Goal: Information Seeking & Learning: Learn about a topic

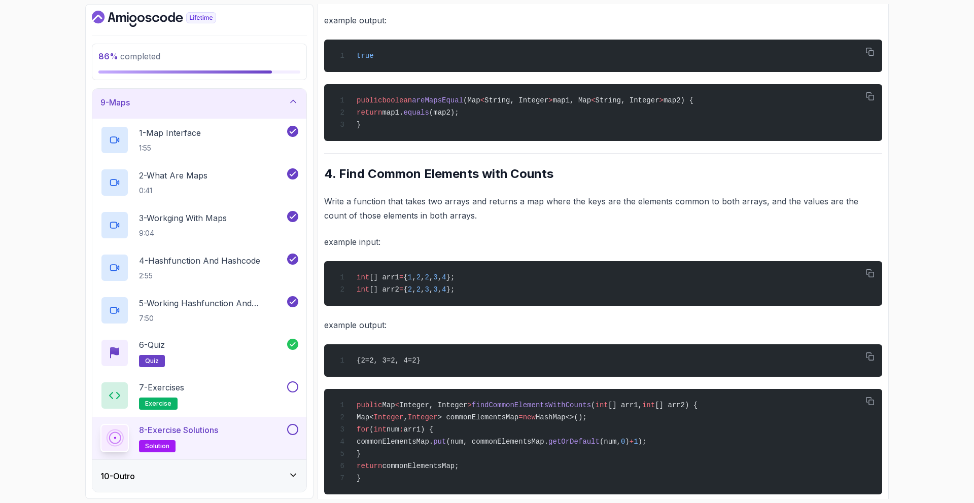
scroll to position [940, 0]
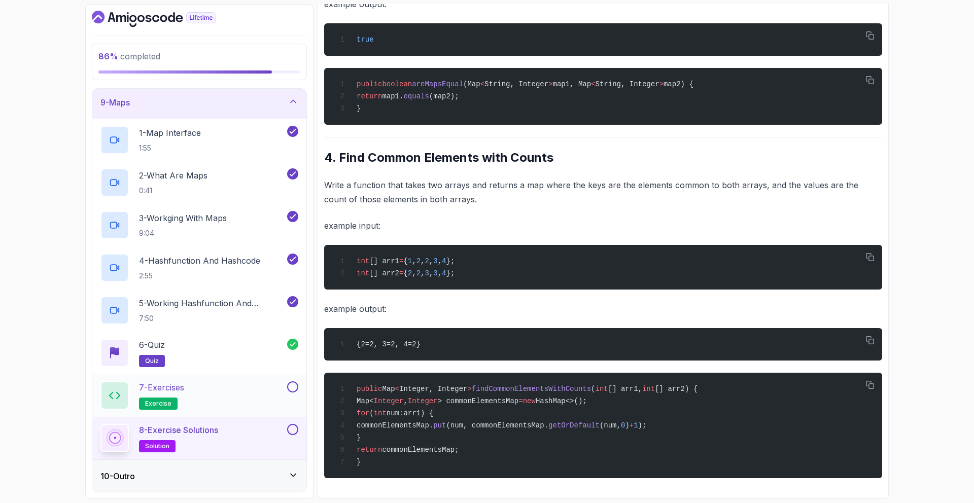
click at [297, 379] on div "7 - Exercises exercise" at bounding box center [199, 395] width 214 height 43
click at [293, 429] on button at bounding box center [292, 429] width 11 height 11
click at [293, 389] on button at bounding box center [292, 386] width 11 height 11
click at [294, 483] on div "10 - Outro" at bounding box center [199, 476] width 214 height 32
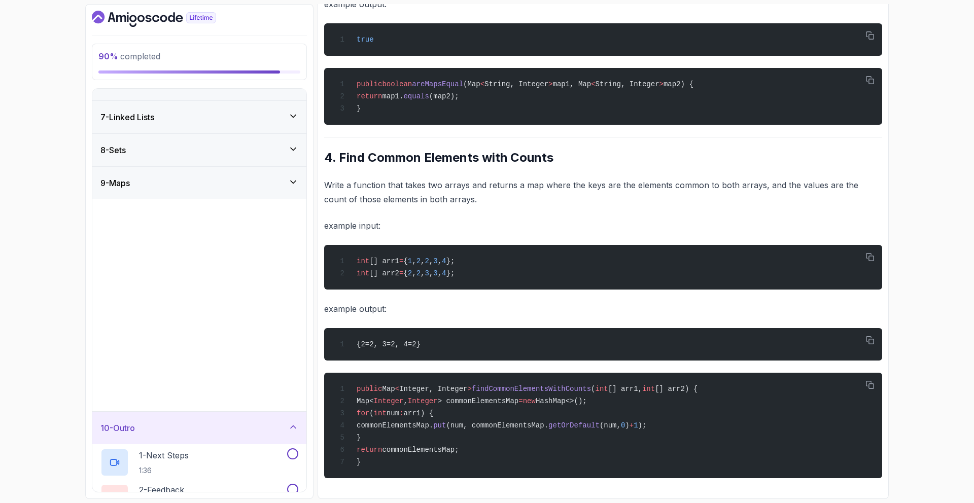
scroll to position [0, 0]
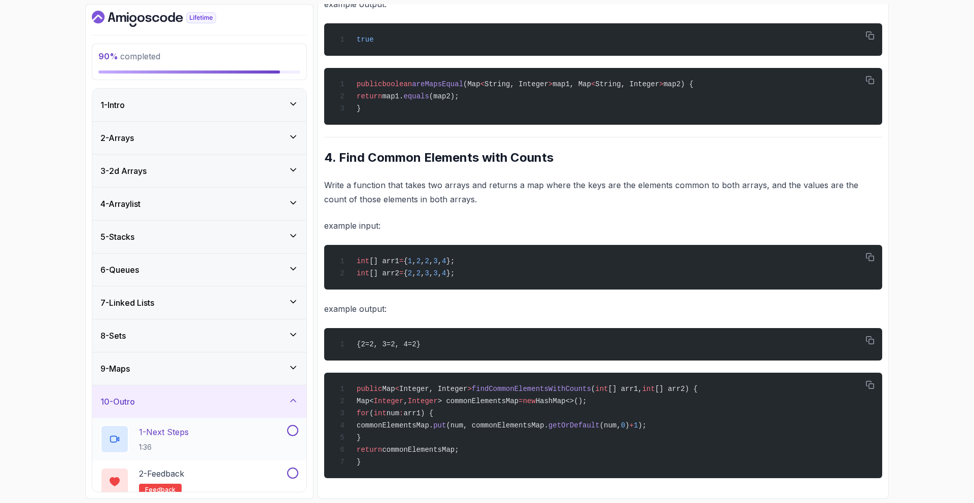
click at [271, 445] on div "1 - Next Steps 1:36" at bounding box center [192, 439] width 185 height 28
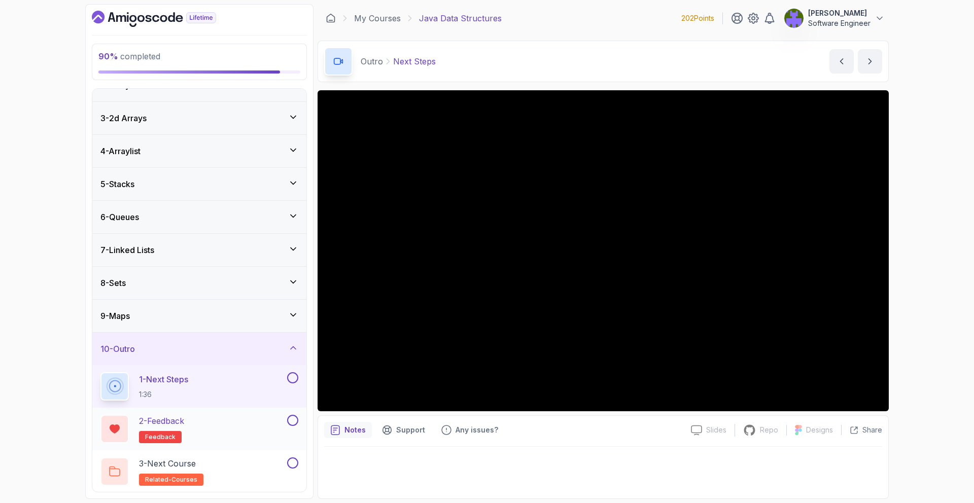
scroll to position [54, 0]
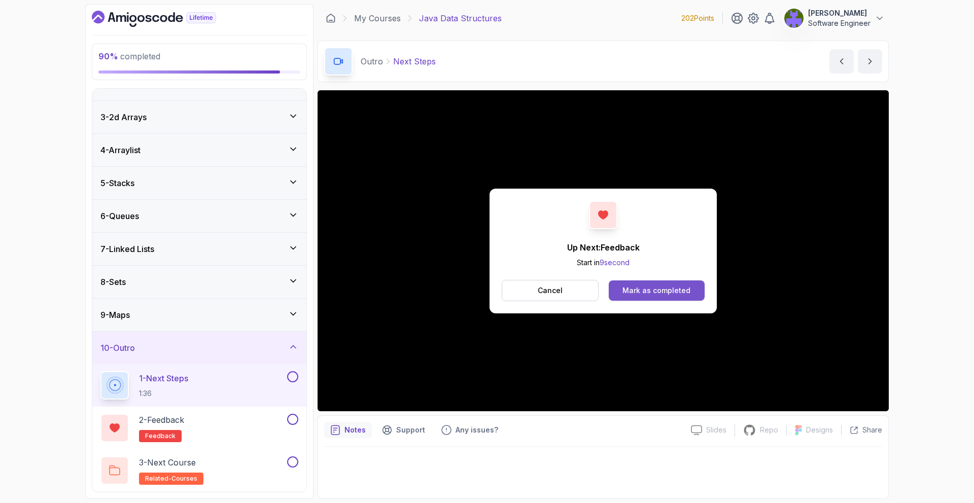
click at [672, 297] on button "Mark as completed" at bounding box center [657, 291] width 96 height 20
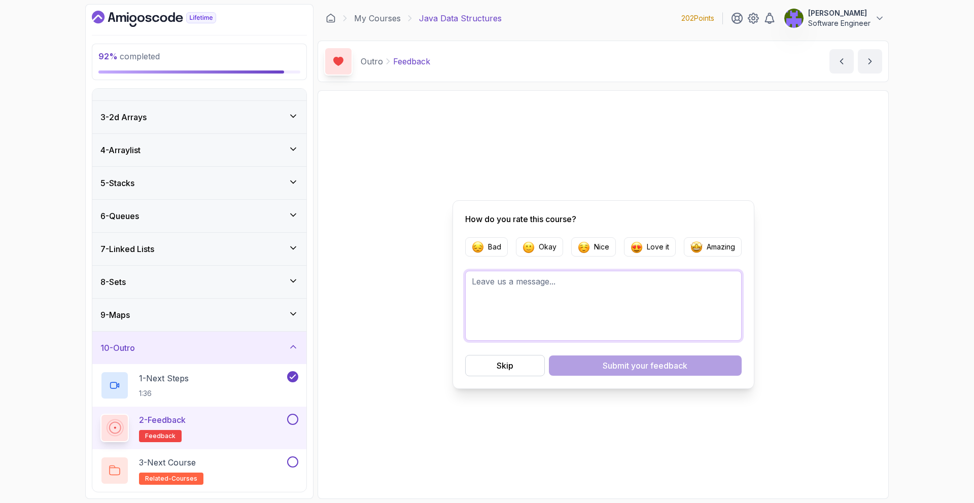
click at [670, 326] on textarea at bounding box center [603, 306] width 276 height 70
click at [536, 363] on button "Skip" at bounding box center [505, 365] width 80 height 21
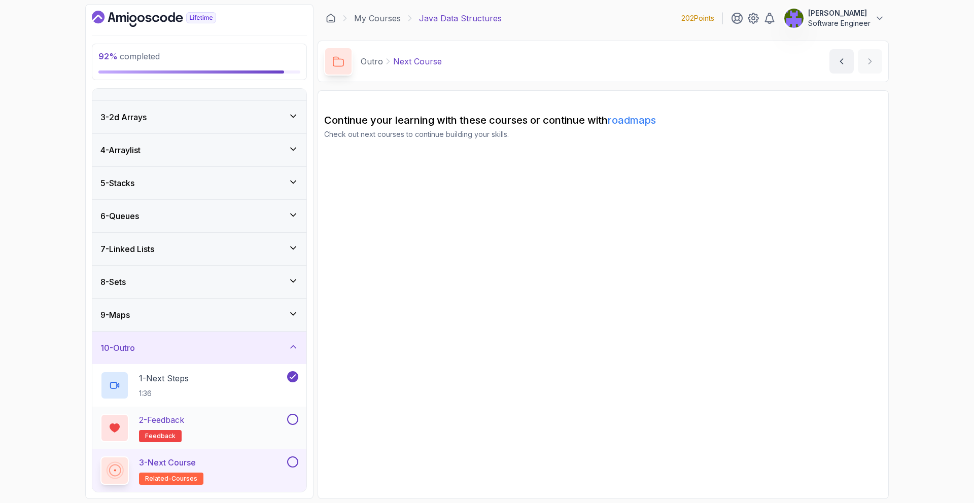
click at [295, 422] on button at bounding box center [292, 419] width 11 height 11
click at [297, 459] on button at bounding box center [292, 462] width 11 height 11
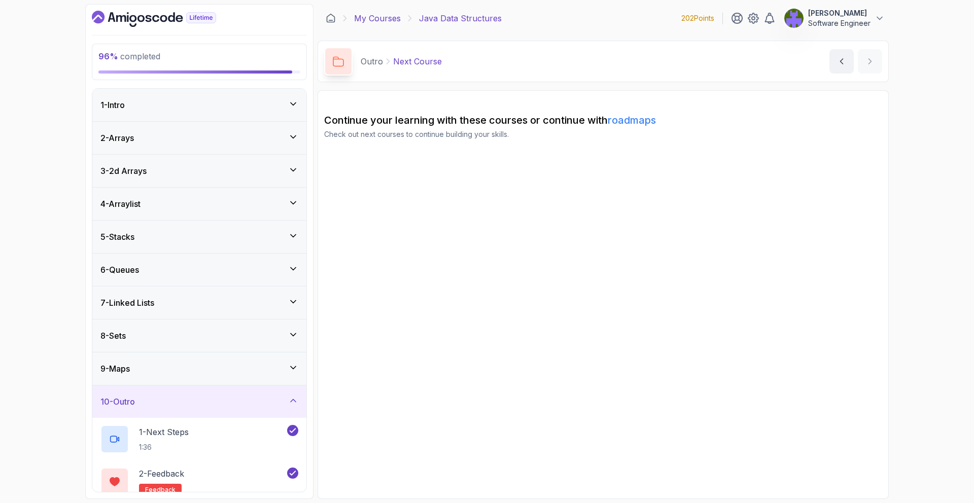
click at [384, 18] on link "My Courses" at bounding box center [377, 18] width 47 height 12
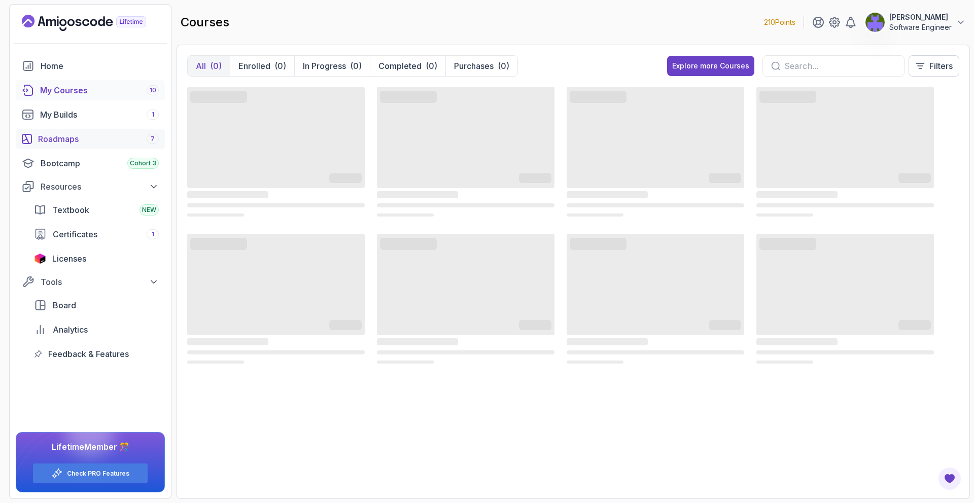
click at [103, 139] on div "Roadmaps 7" at bounding box center [98, 139] width 121 height 12
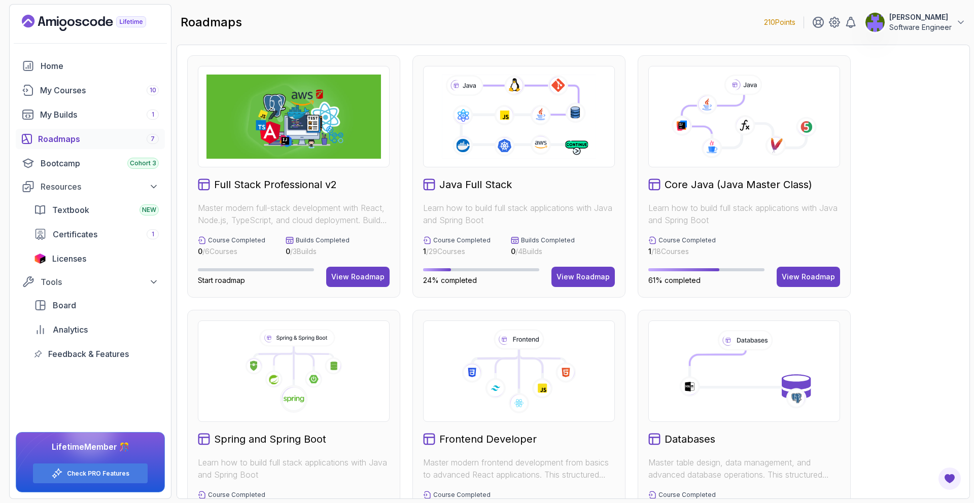
click at [801, 270] on button "View Roadmap" at bounding box center [808, 277] width 63 height 20
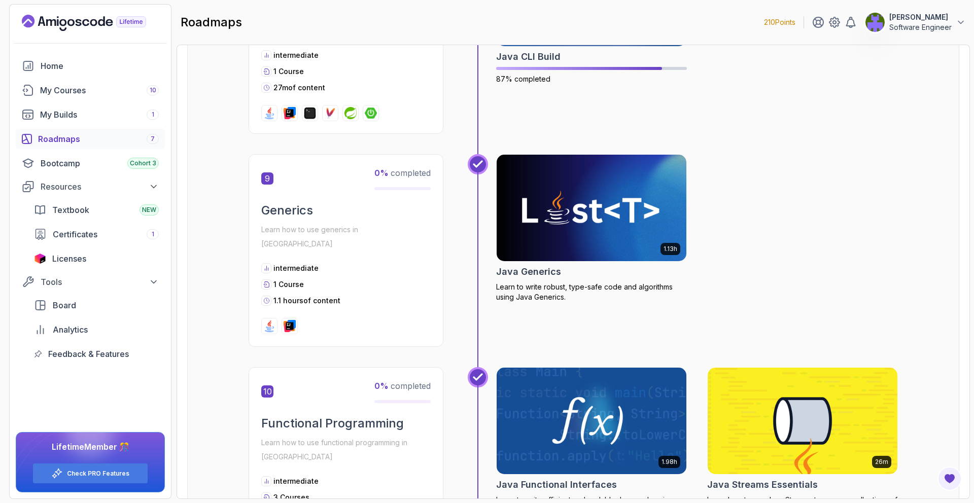
scroll to position [1813, 0]
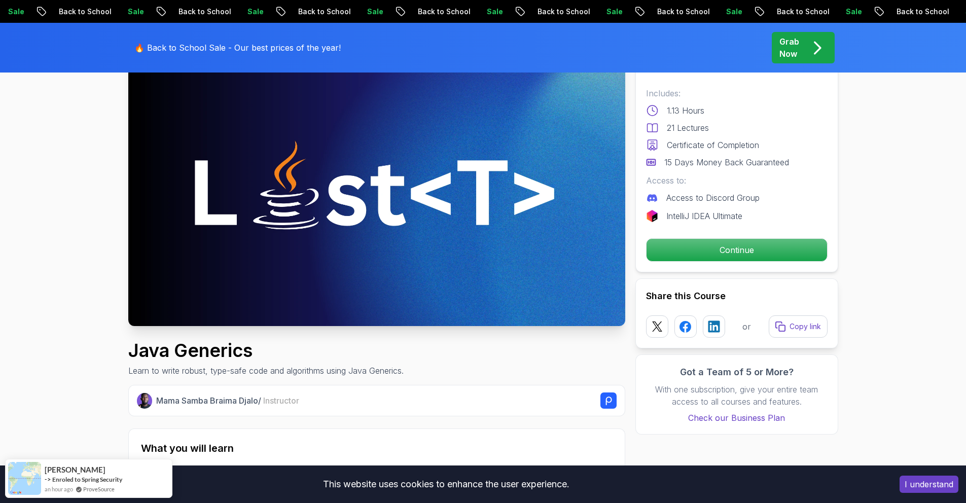
scroll to position [93, 0]
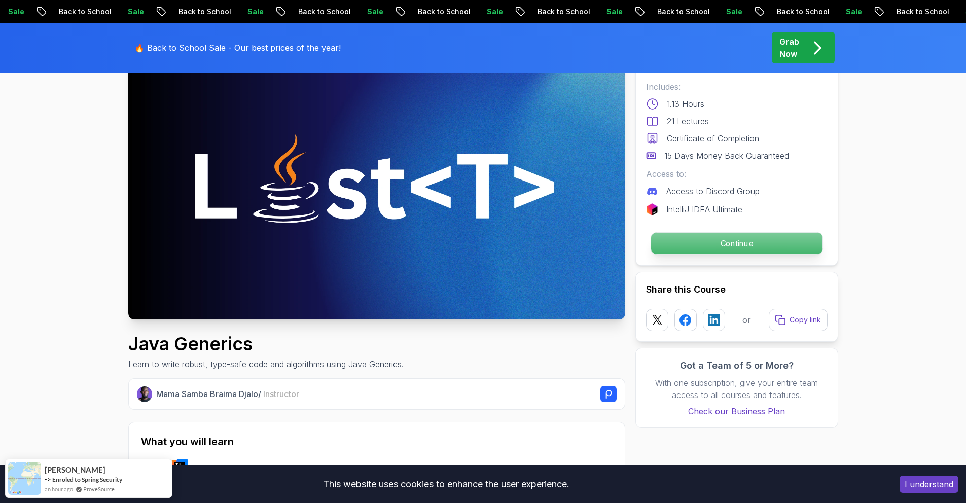
click at [761, 246] on p "Continue" at bounding box center [736, 243] width 171 height 21
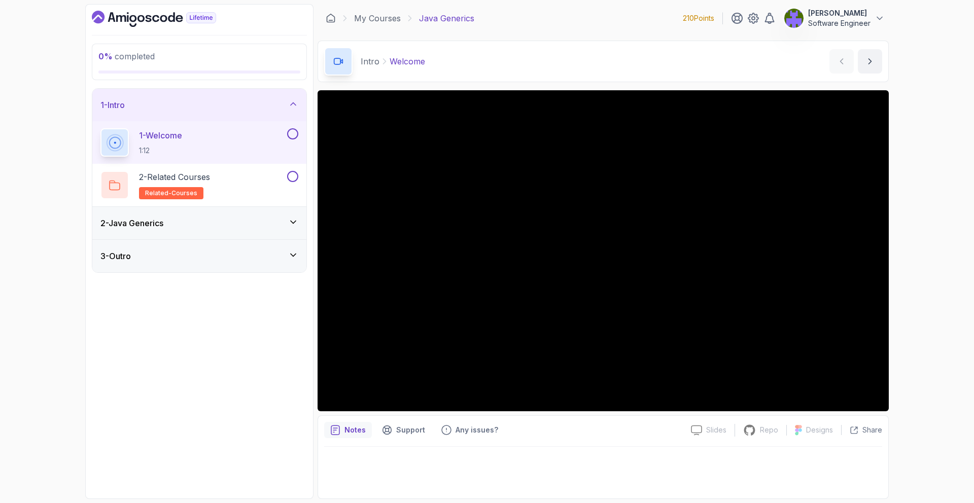
click at [264, 230] on div "2 - Java Generics" at bounding box center [199, 223] width 214 height 32
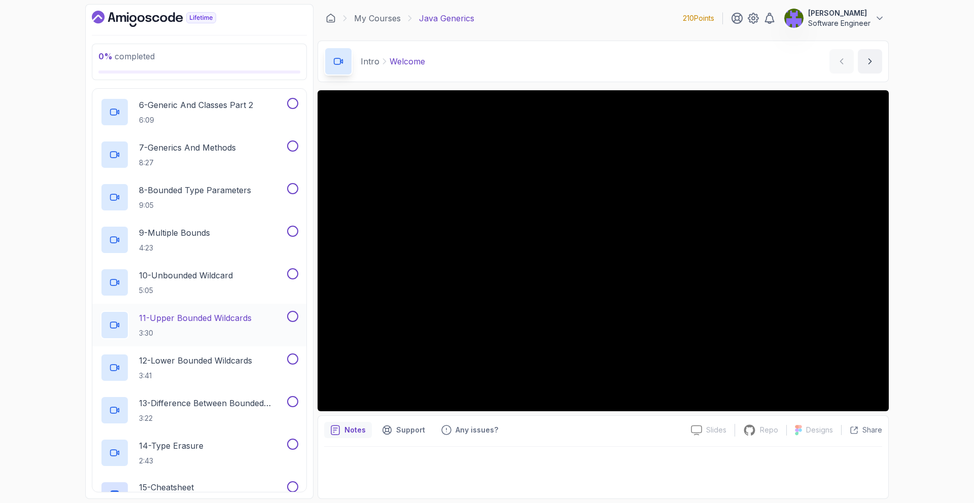
scroll to position [376, 0]
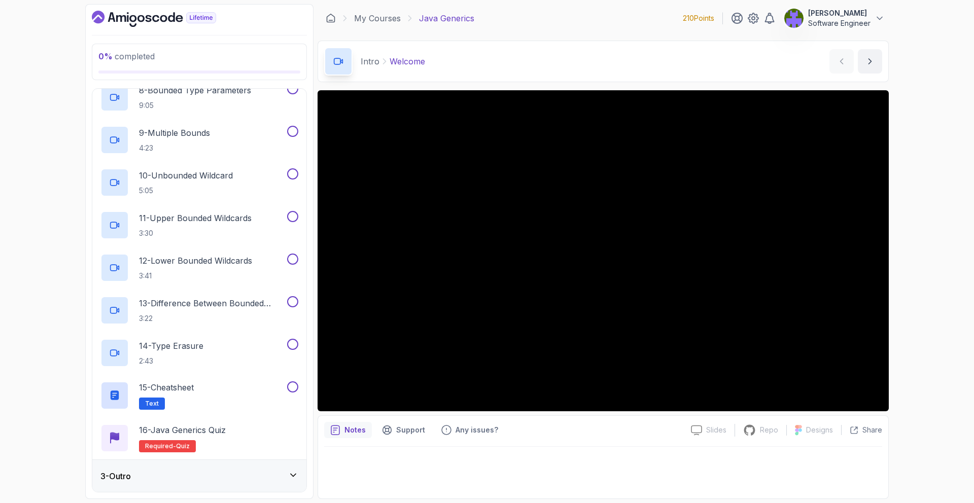
click at [257, 460] on div "3 - Outro" at bounding box center [199, 476] width 214 height 32
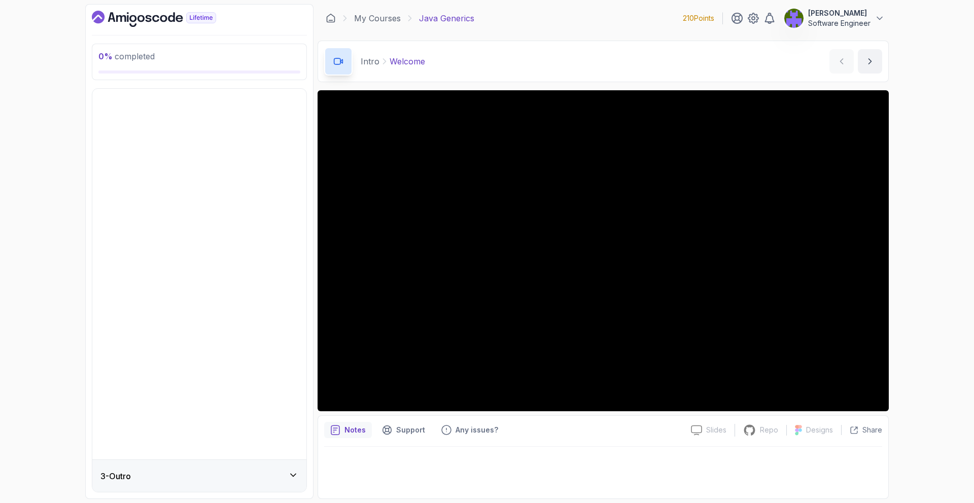
scroll to position [0, 0]
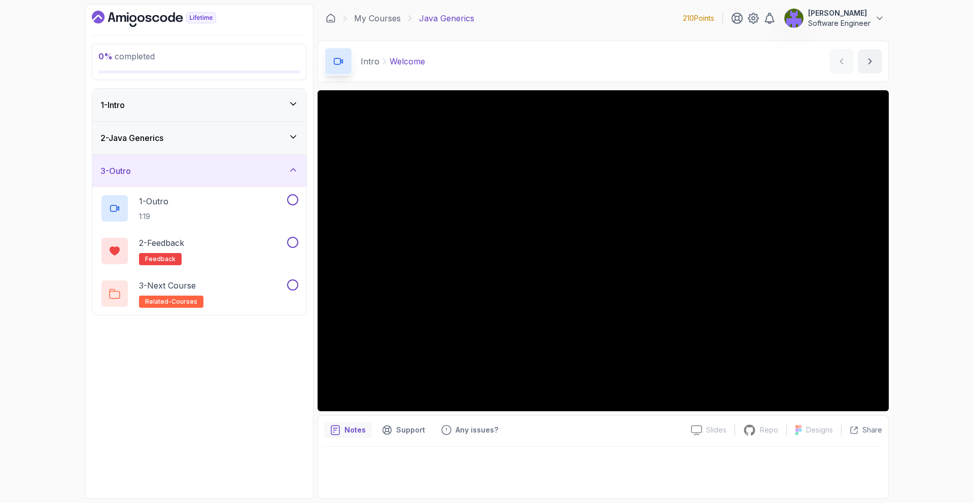
click at [277, 151] on div "2 - Java Generics" at bounding box center [199, 138] width 214 height 32
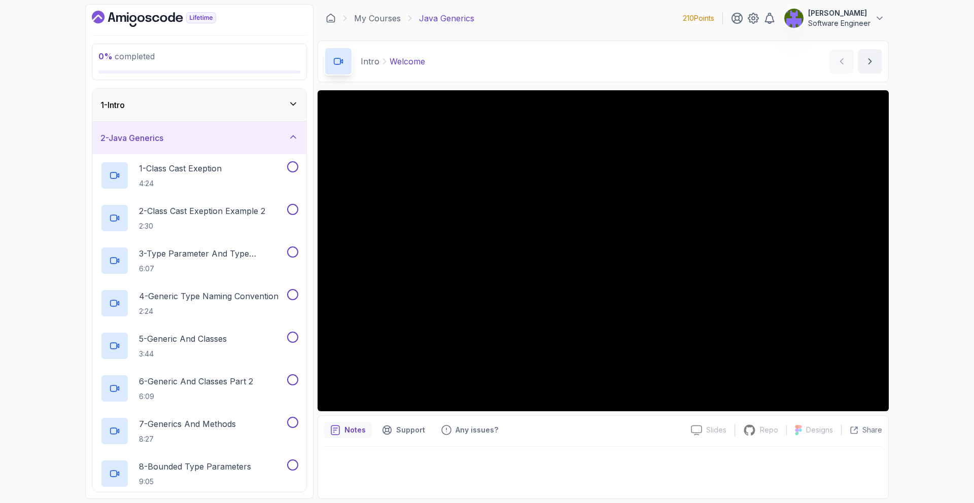
click at [278, 152] on div "2 - Java Generics" at bounding box center [199, 138] width 214 height 32
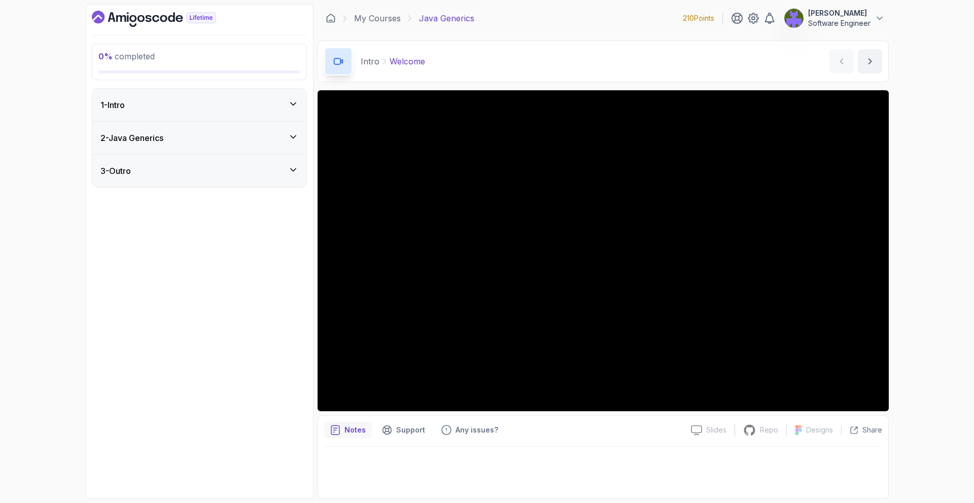
click at [282, 165] on div "3 - Outro" at bounding box center [199, 171] width 198 height 12
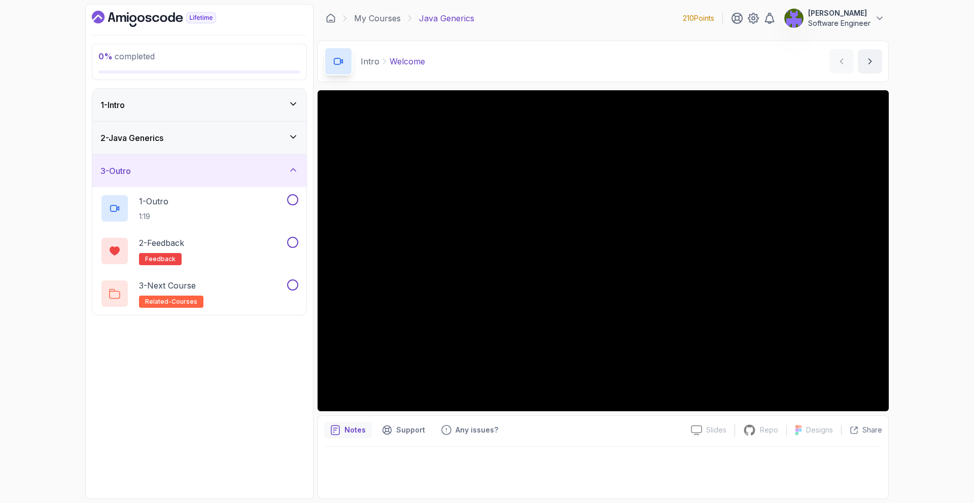
click at [282, 165] on div "3 - Outro" at bounding box center [199, 171] width 198 height 12
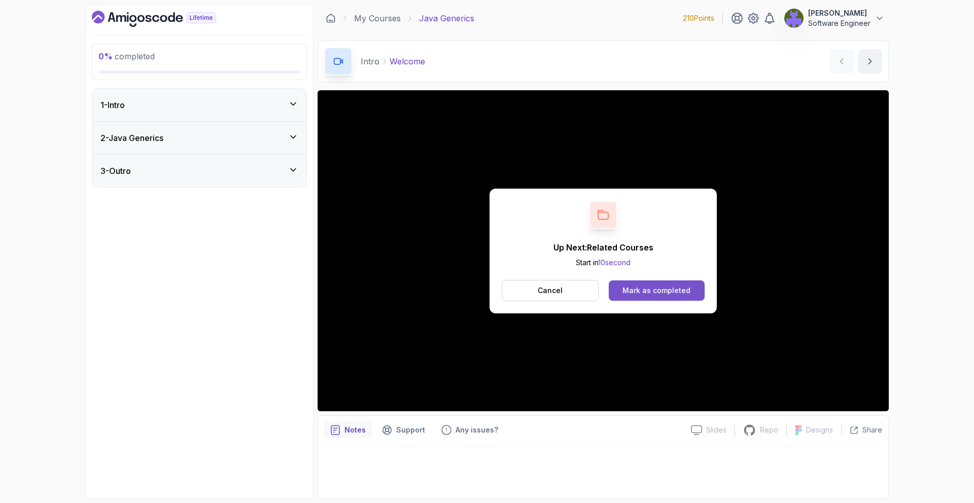
click at [671, 286] on div "Mark as completed" at bounding box center [656, 291] width 68 height 10
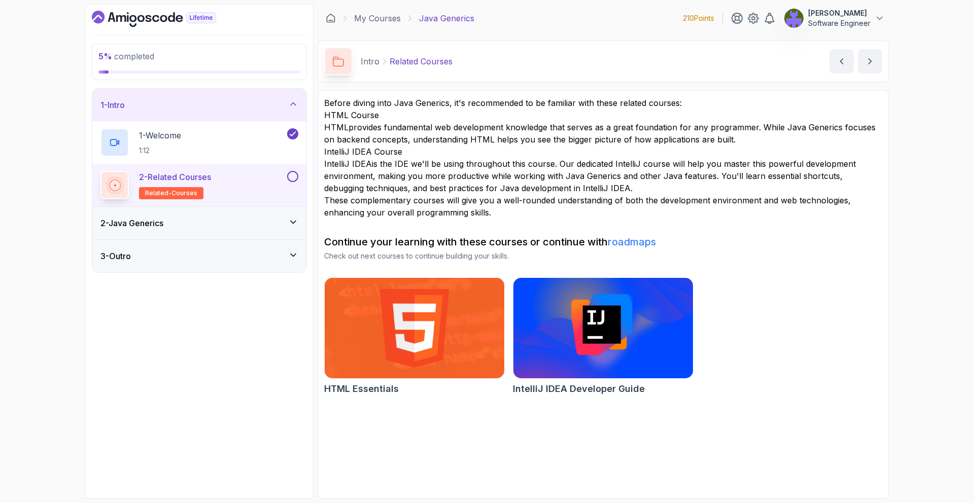
click at [240, 205] on div "2 - Related Courses related-courses" at bounding box center [199, 185] width 214 height 43
click at [294, 181] on button at bounding box center [292, 176] width 11 height 11
click at [282, 210] on div "2 - Java Generics" at bounding box center [199, 223] width 214 height 32
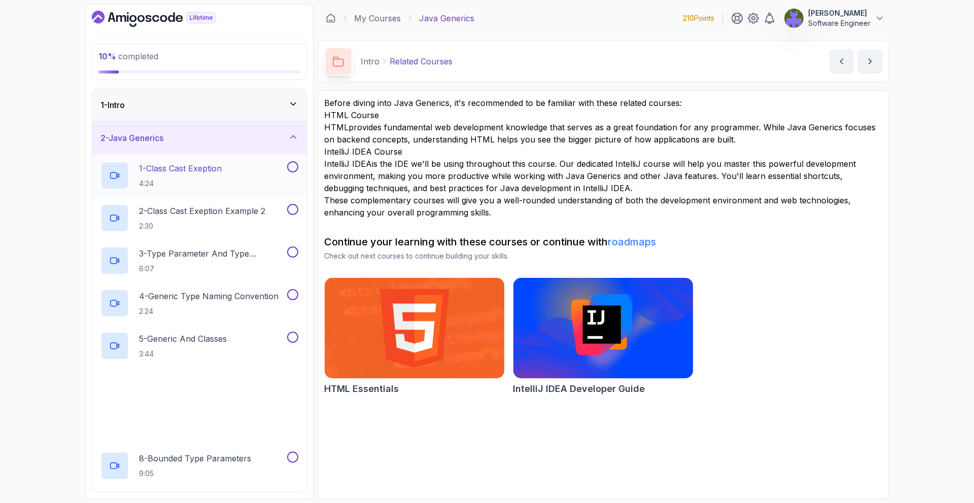
click at [276, 170] on div "1 - Class Cast Exeption 4:24" at bounding box center [192, 175] width 185 height 28
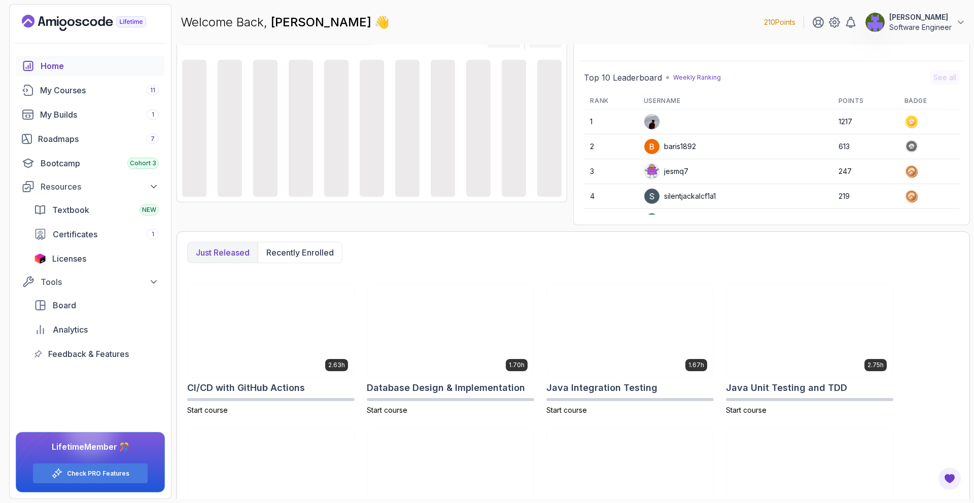
scroll to position [69, 0]
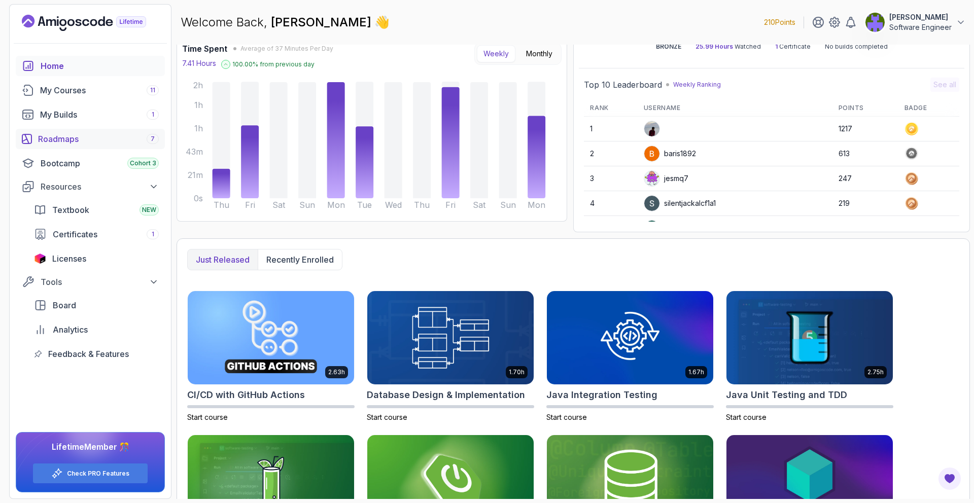
click at [144, 141] on div "Roadmaps 7" at bounding box center [98, 139] width 121 height 12
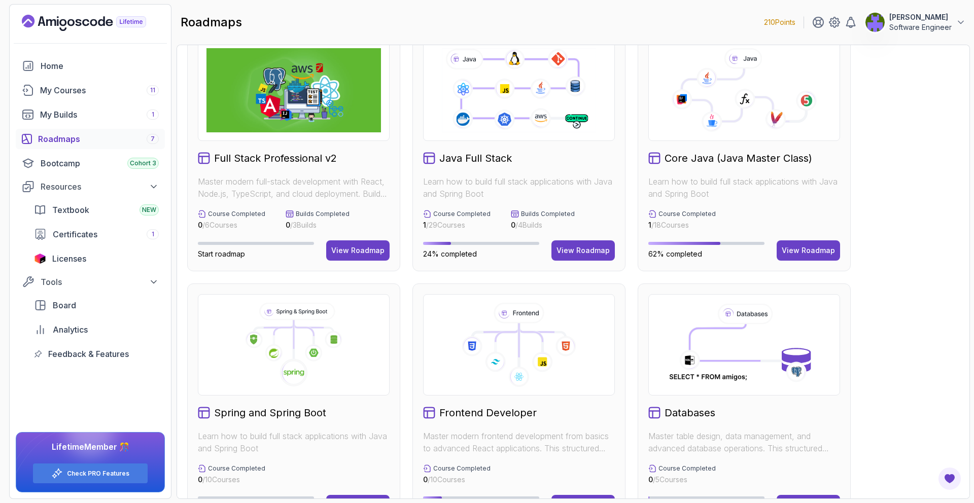
scroll to position [216, 0]
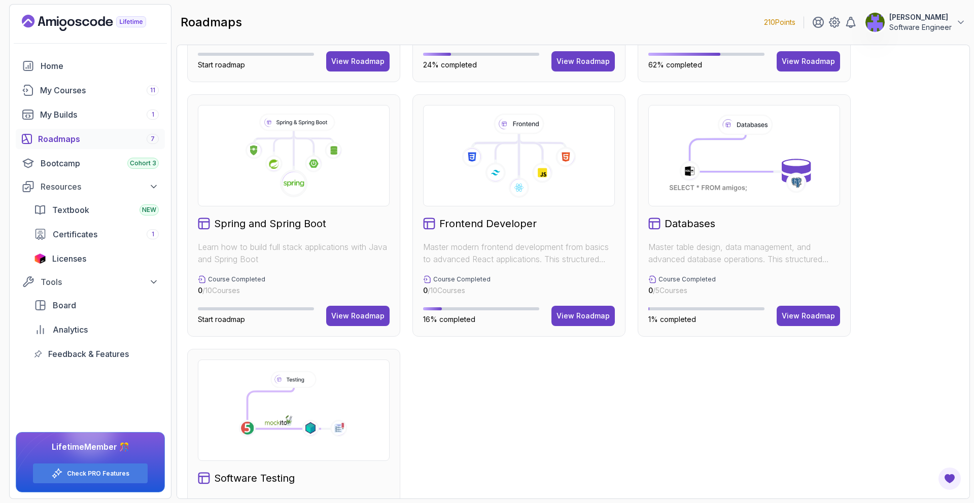
click at [504, 202] on div at bounding box center [519, 155] width 192 height 101
click at [575, 311] on div "View Roadmap" at bounding box center [582, 316] width 53 height 10
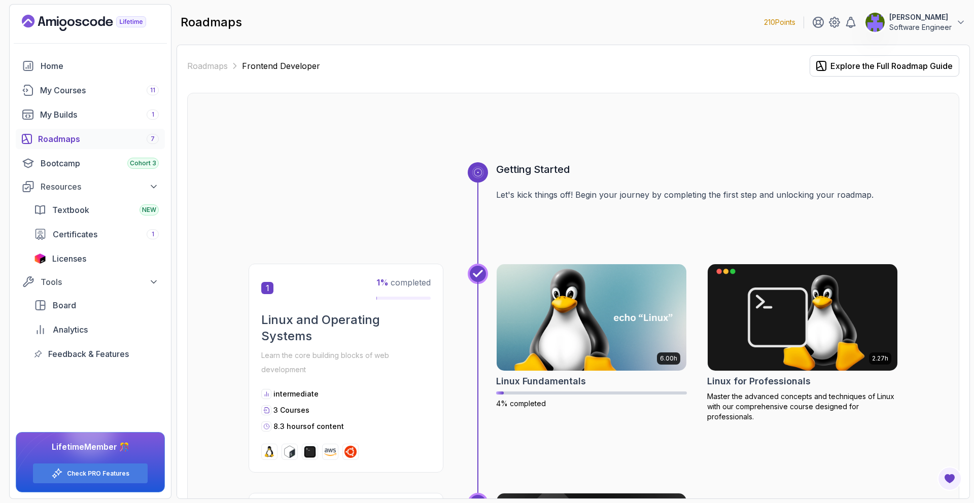
click at [107, 11] on div "210 Points Dinesh Pentakota Software Engineer Home My Courses 11 My Builds 1 Ro…" at bounding box center [90, 251] width 162 height 495
click at [107, 23] on icon "Landing page" at bounding box center [109, 22] width 7 height 7
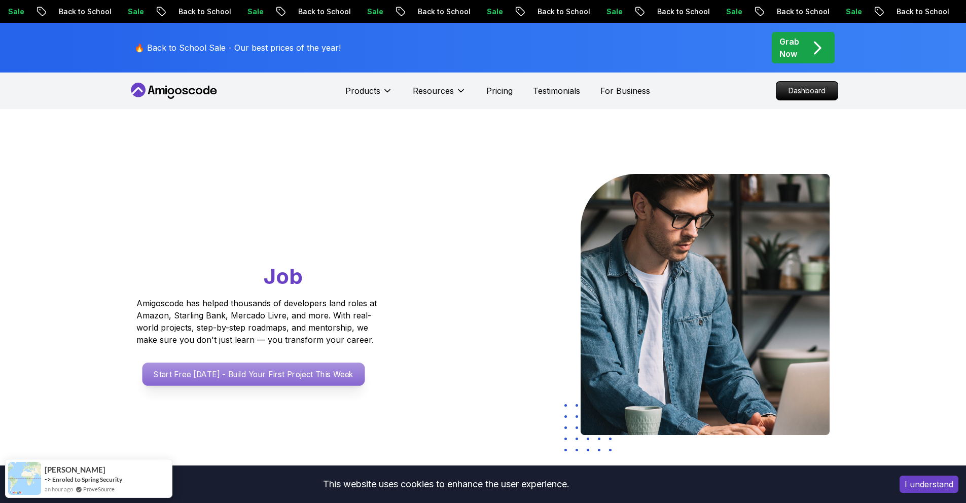
click at [336, 363] on p "Start Free Today - Build Your First Project This Week" at bounding box center [253, 374] width 223 height 23
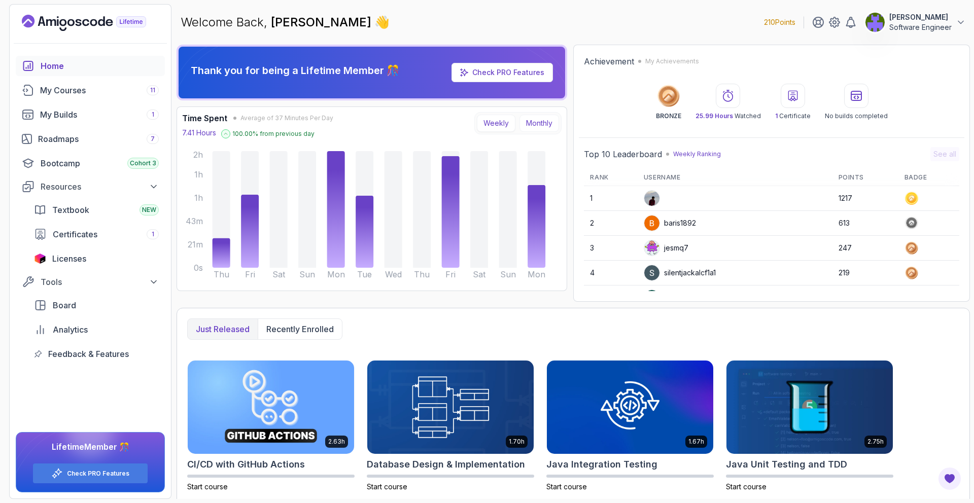
click at [546, 119] on button "Monthly" at bounding box center [539, 123] width 40 height 17
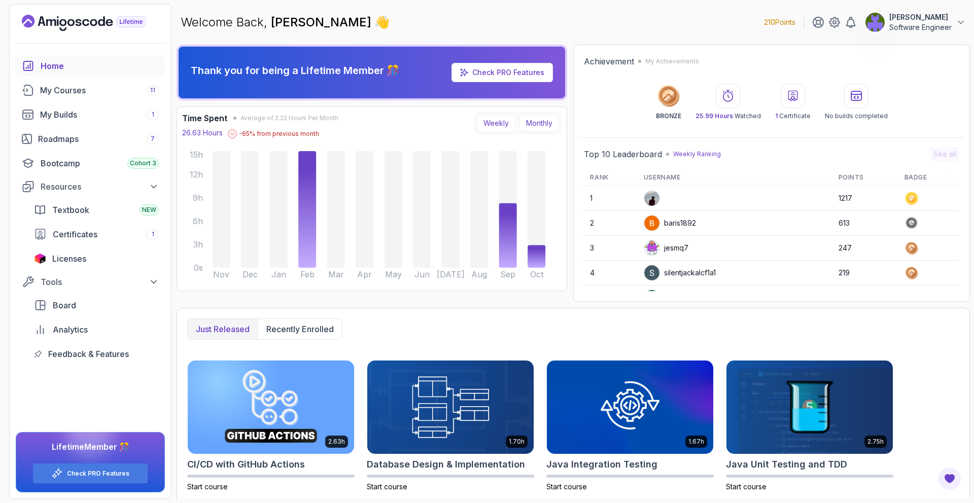
click at [514, 121] on button "Weekly" at bounding box center [496, 123] width 39 height 17
click at [508, 122] on button "Weekly" at bounding box center [496, 123] width 39 height 17
